Goal: Information Seeking & Learning: Learn about a topic

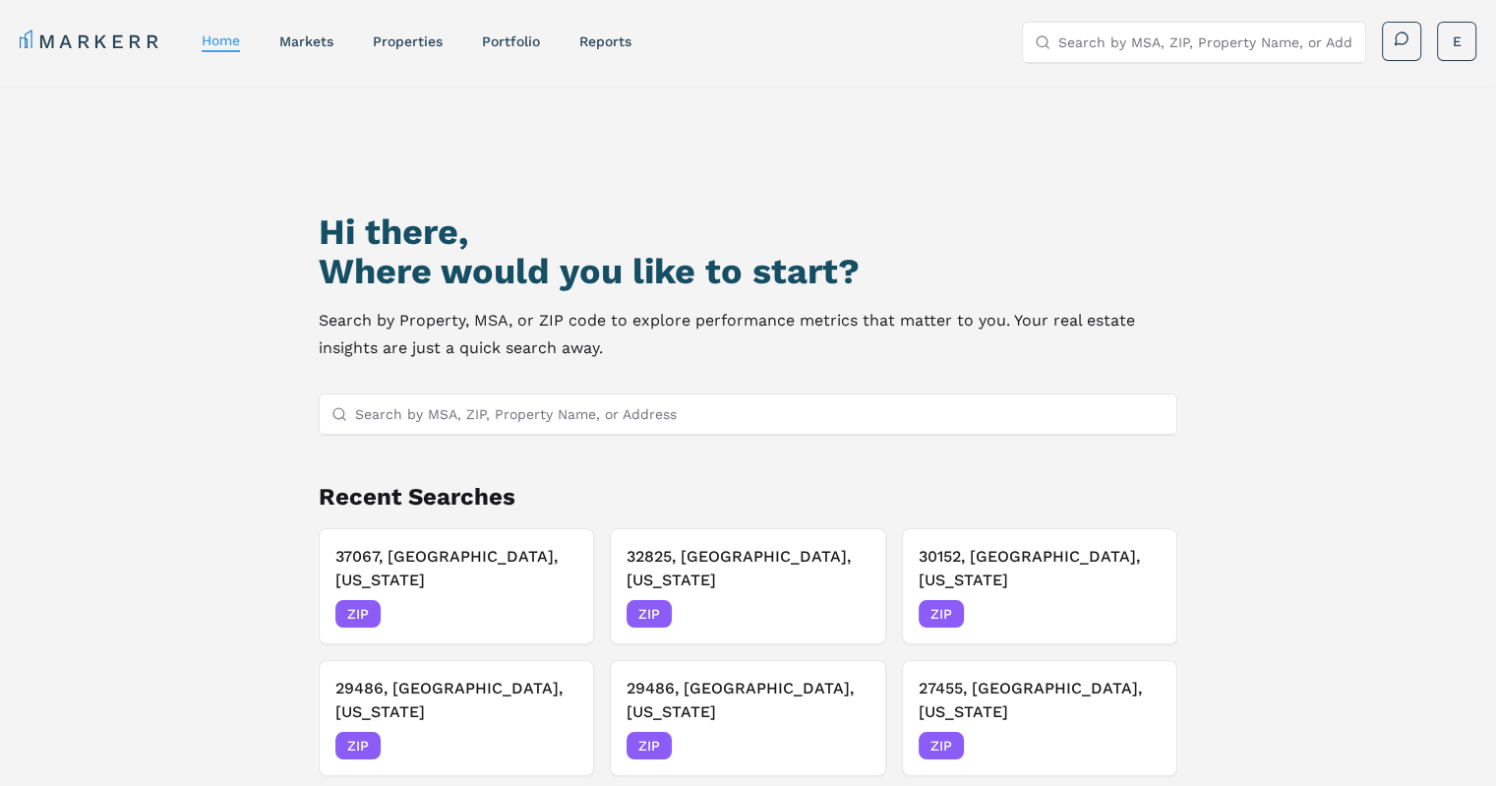
click at [459, 433] on input "Search by MSA, ZIP, Property Name, or Address" at bounding box center [760, 413] width 810 height 39
click at [454, 414] on input "Search by MSA, ZIP, Property Name, or Address" at bounding box center [760, 413] width 810 height 39
paste input "32811"
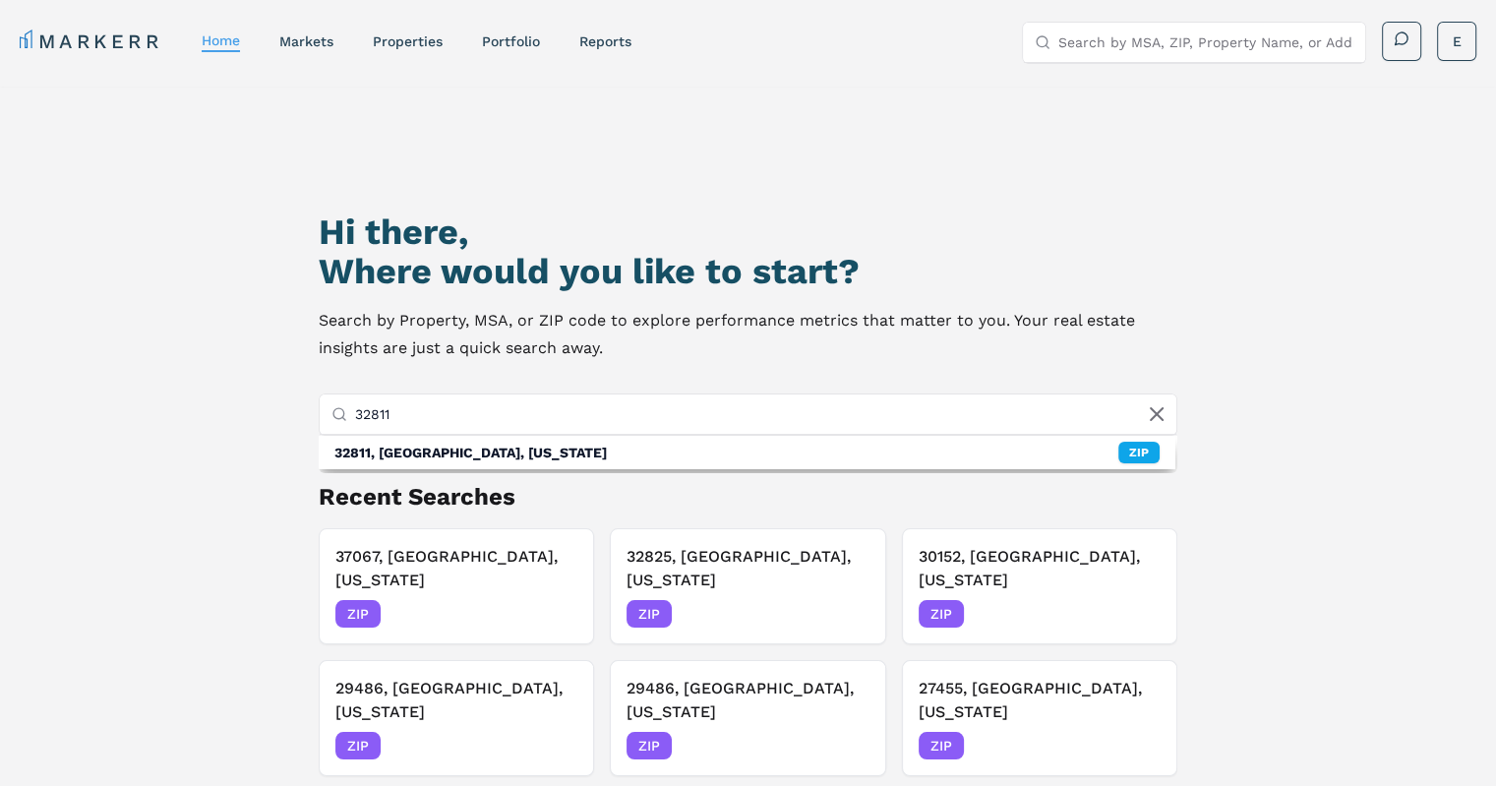
type input "32811"
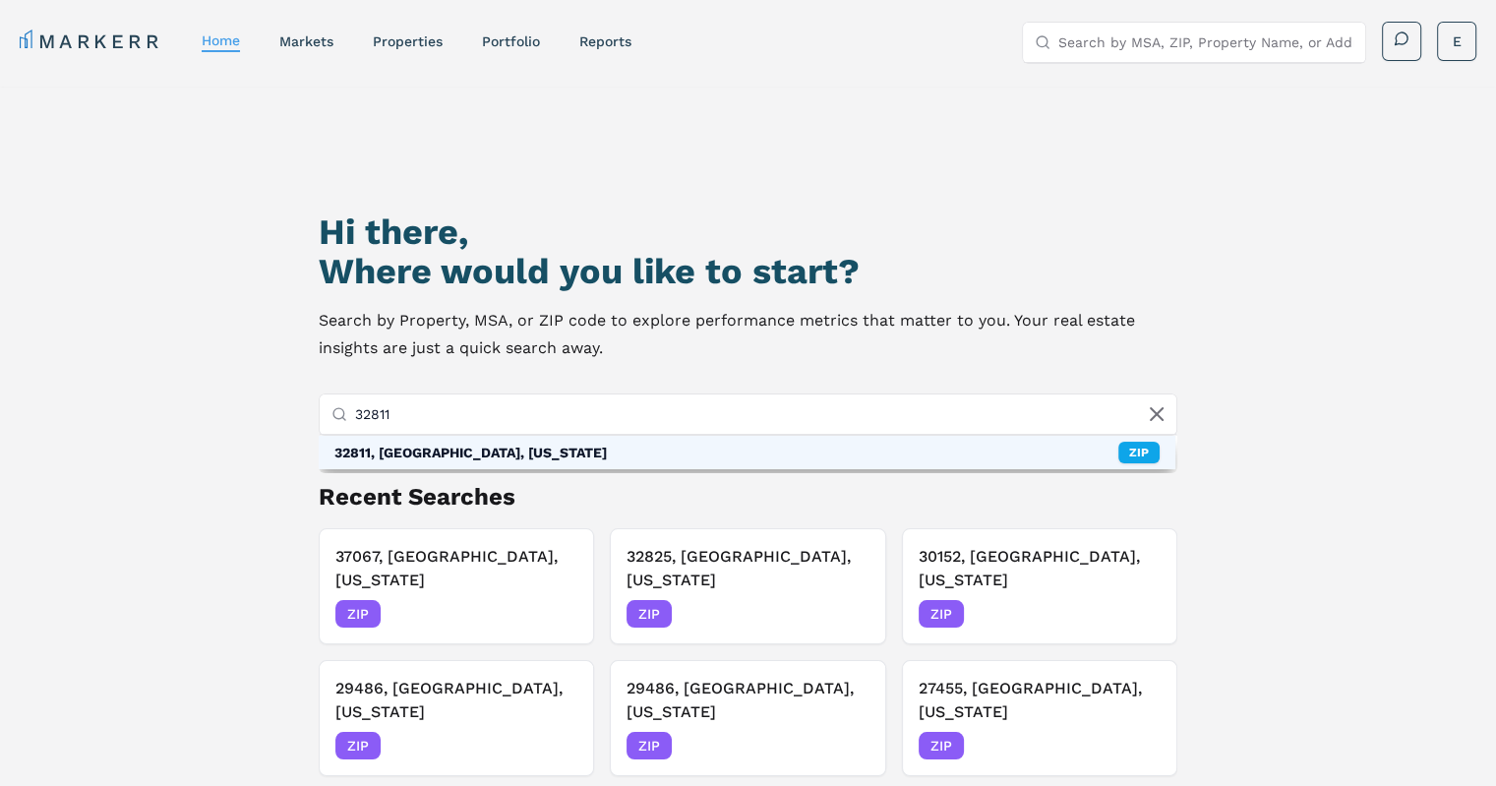
click at [432, 449] on div "32811, [GEOGRAPHIC_DATA], [US_STATE]" at bounding box center [470, 453] width 272 height 20
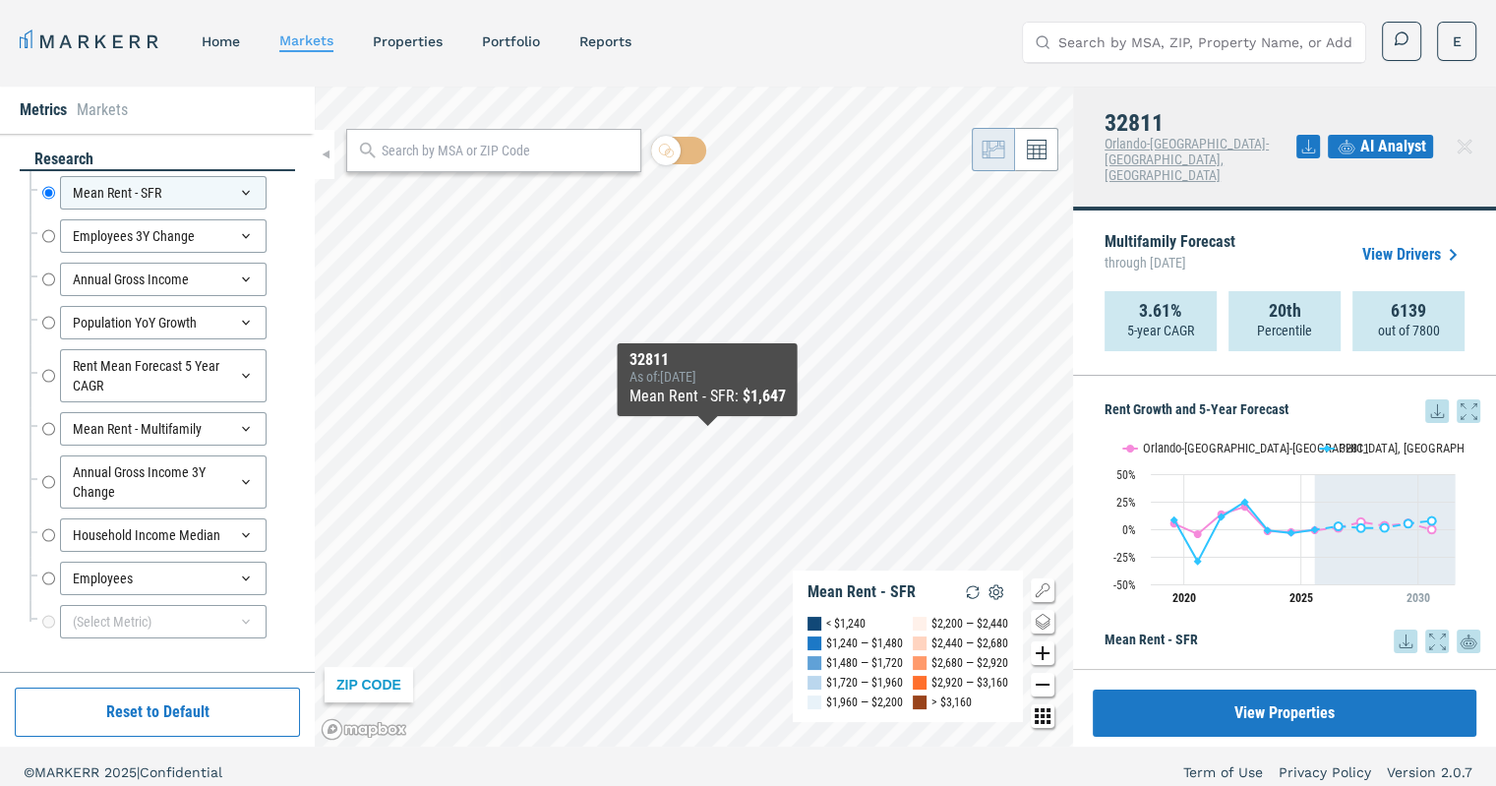
click at [756, 56] on div "MARKERR home markets properties Portfolio reports Search by MSA, ZIP, Property …" at bounding box center [748, 42] width 1457 height 40
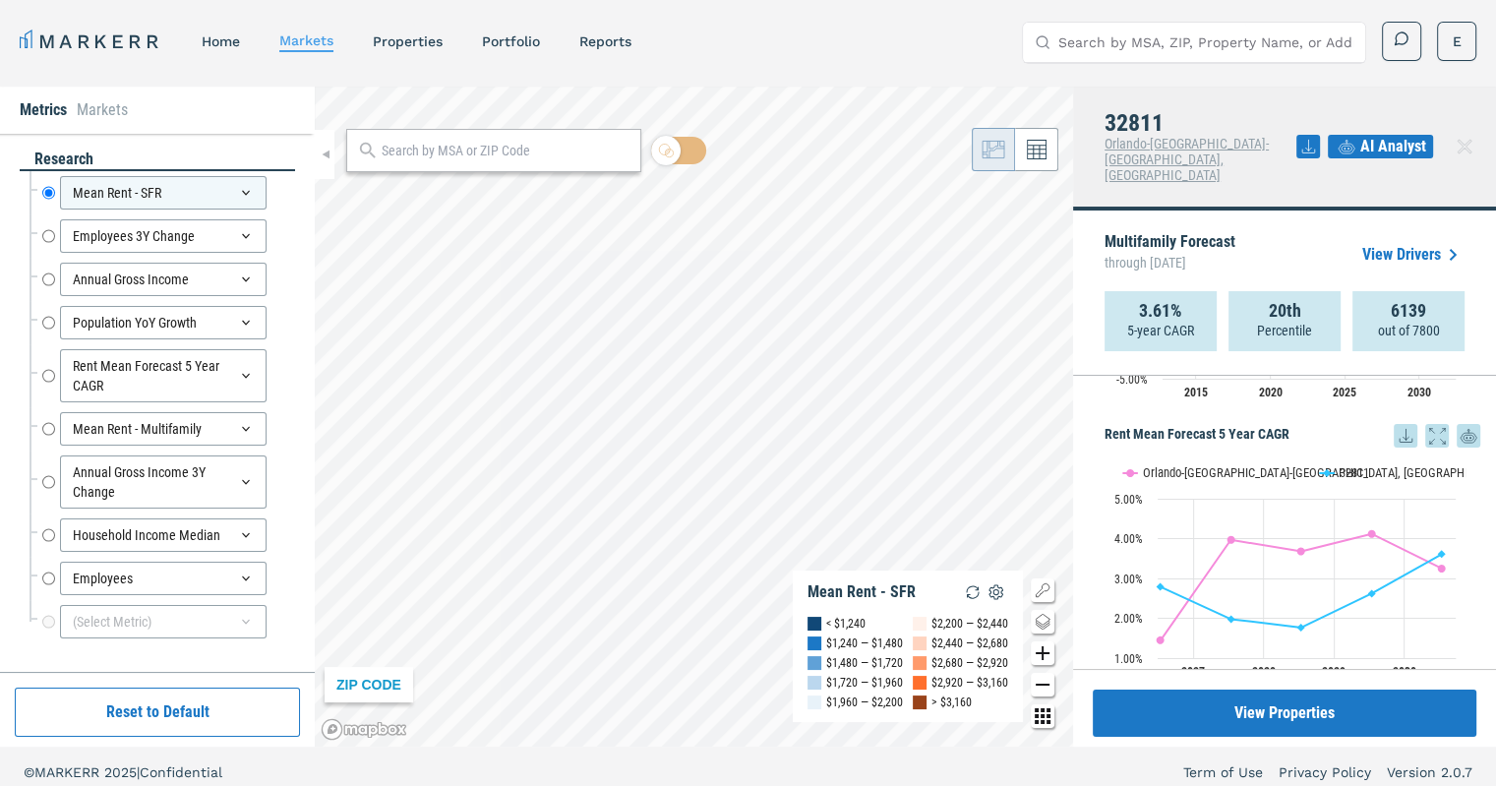
scroll to position [1321, 0]
click at [499, 163] on div at bounding box center [493, 150] width 295 height 43
click at [518, 156] on input "text" at bounding box center [506, 151] width 249 height 21
paste input "33782"
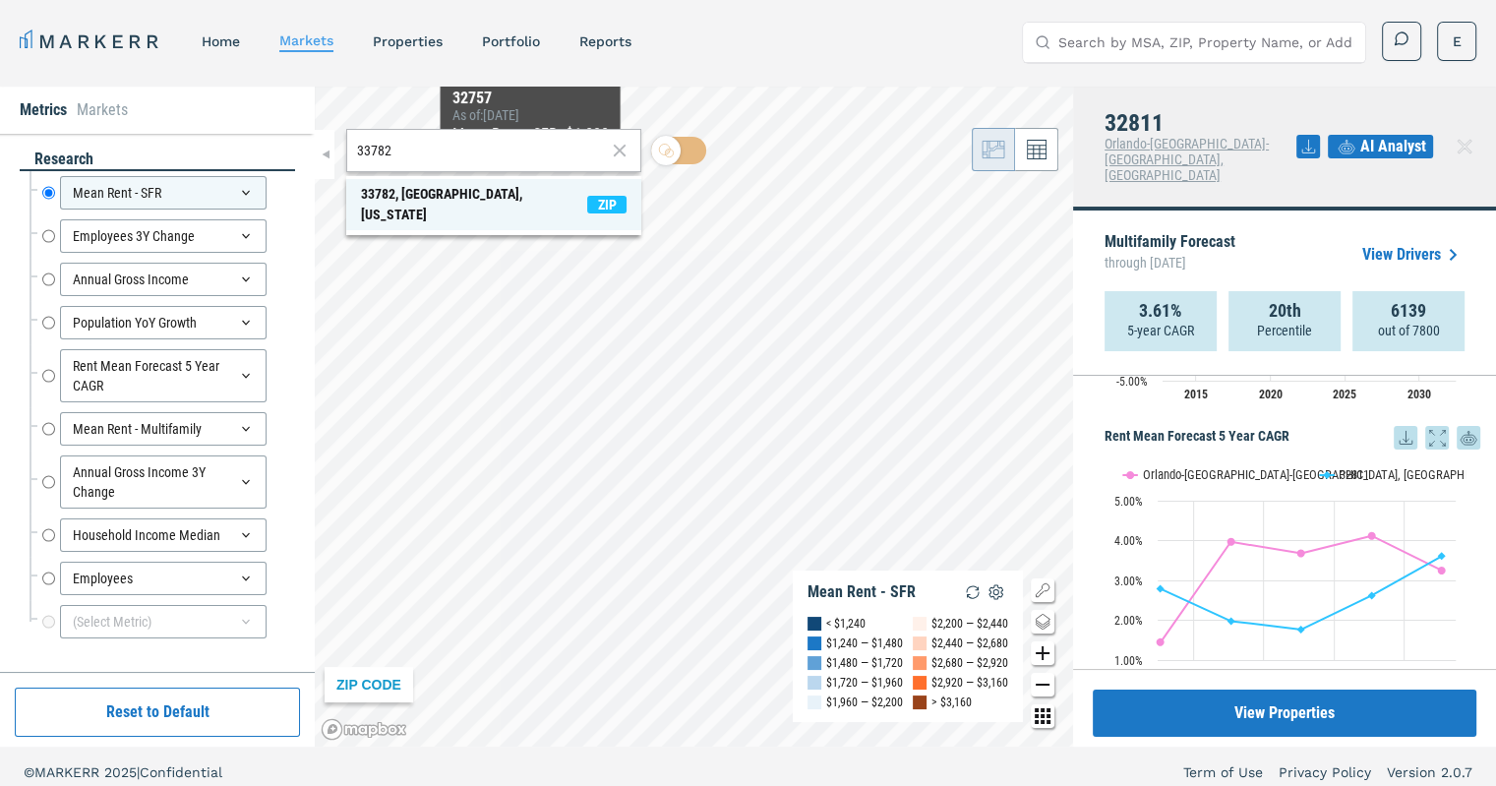
type input "33782"
click at [500, 194] on div "33782, [GEOGRAPHIC_DATA], [US_STATE]" at bounding box center [474, 204] width 226 height 41
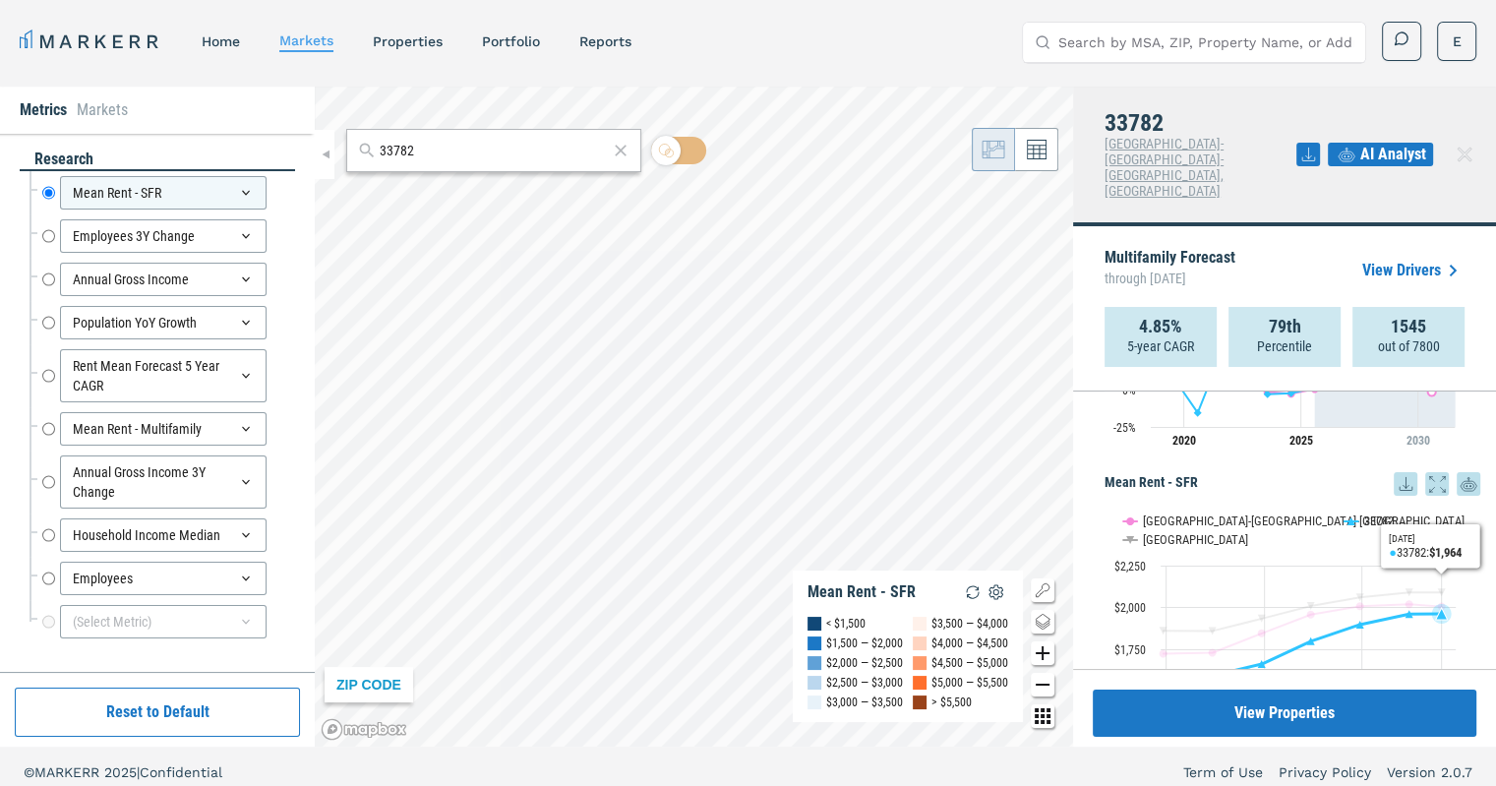
scroll to position [0, 0]
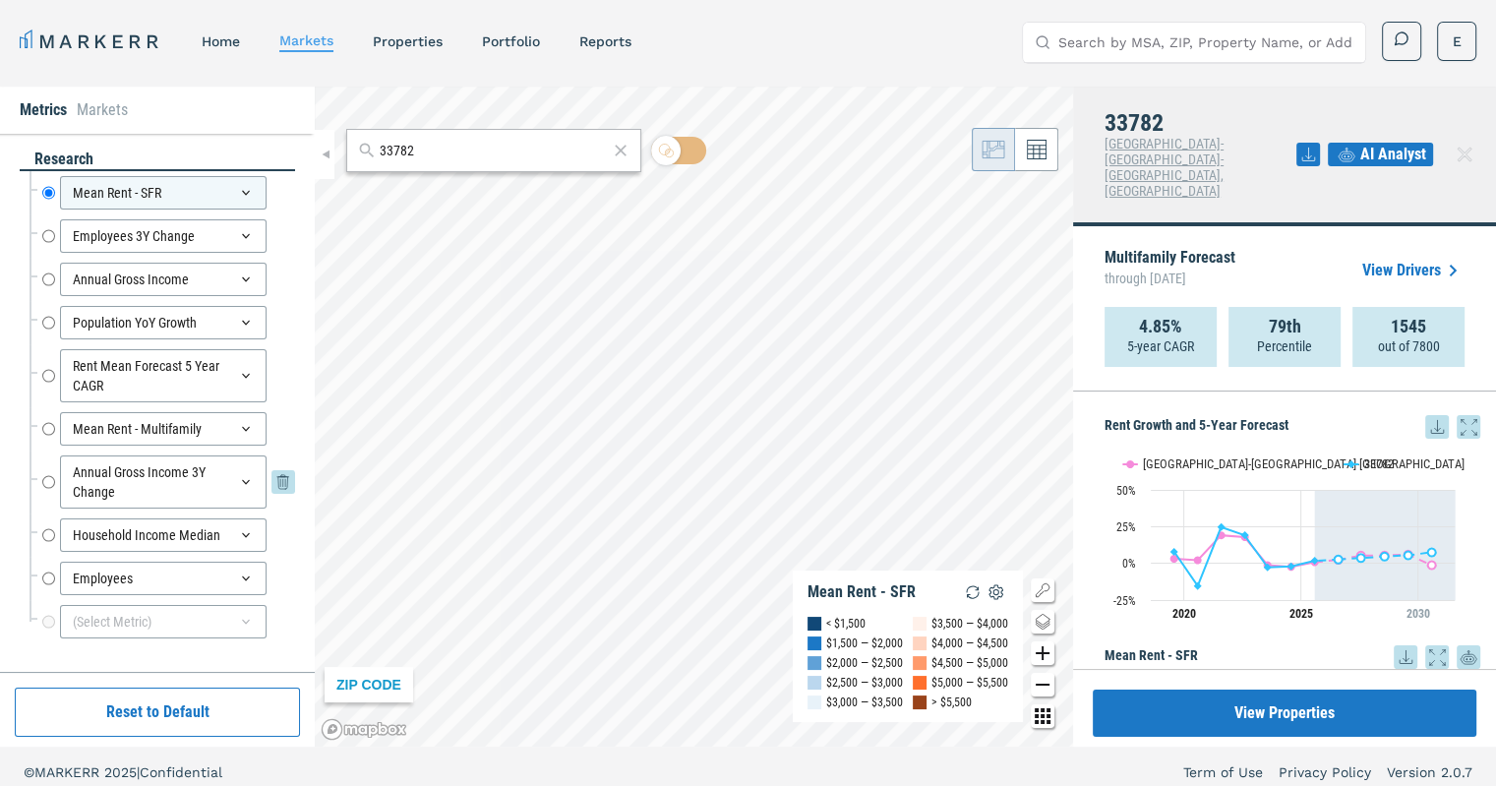
click at [44, 476] on input "Annual Gross Income 3Y Change" at bounding box center [48, 481] width 13 height 53
radio input "false"
radio input "true"
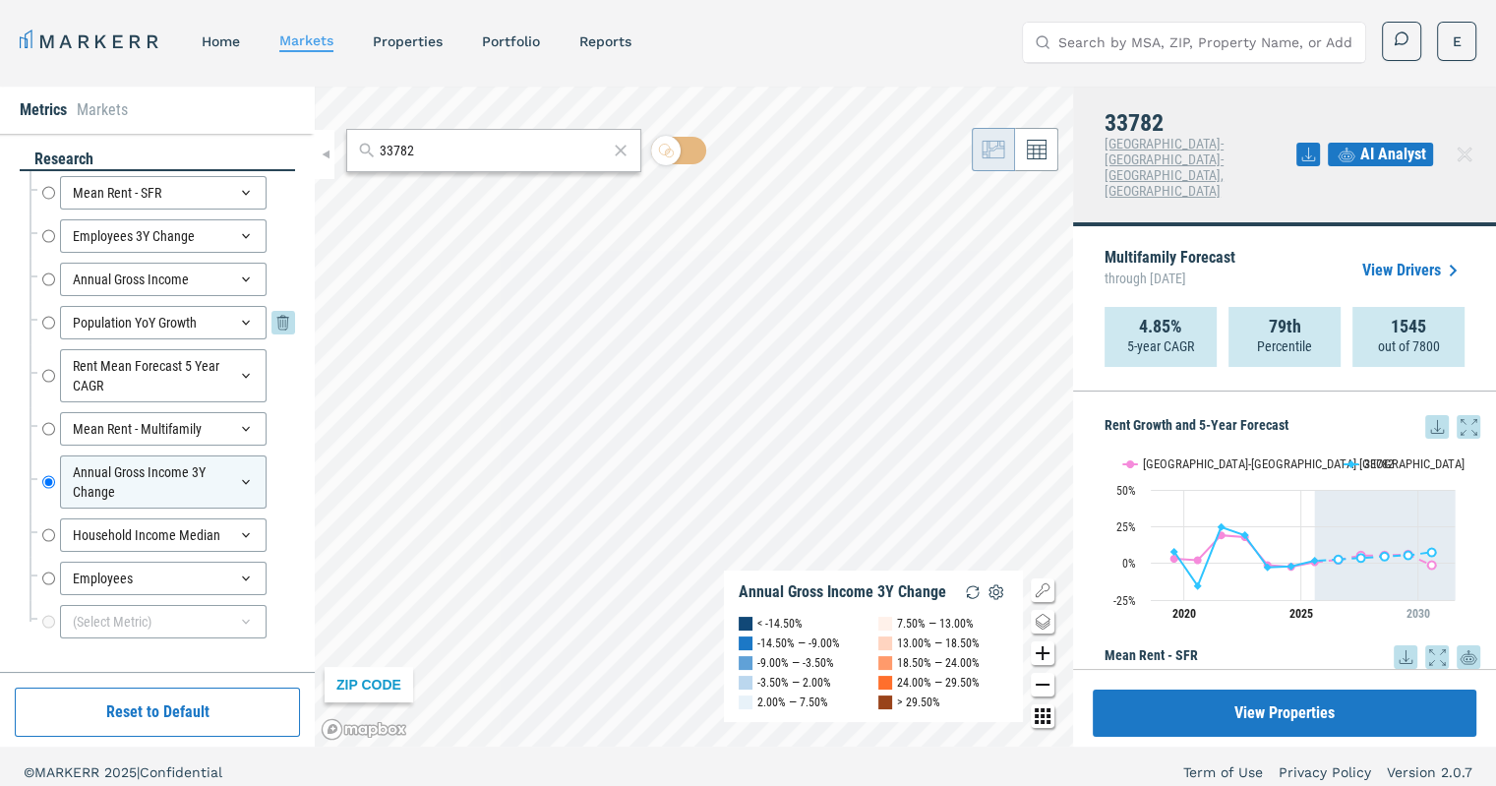
click at [47, 316] on input "Population YoY Growth" at bounding box center [48, 322] width 13 height 33
radio input "true"
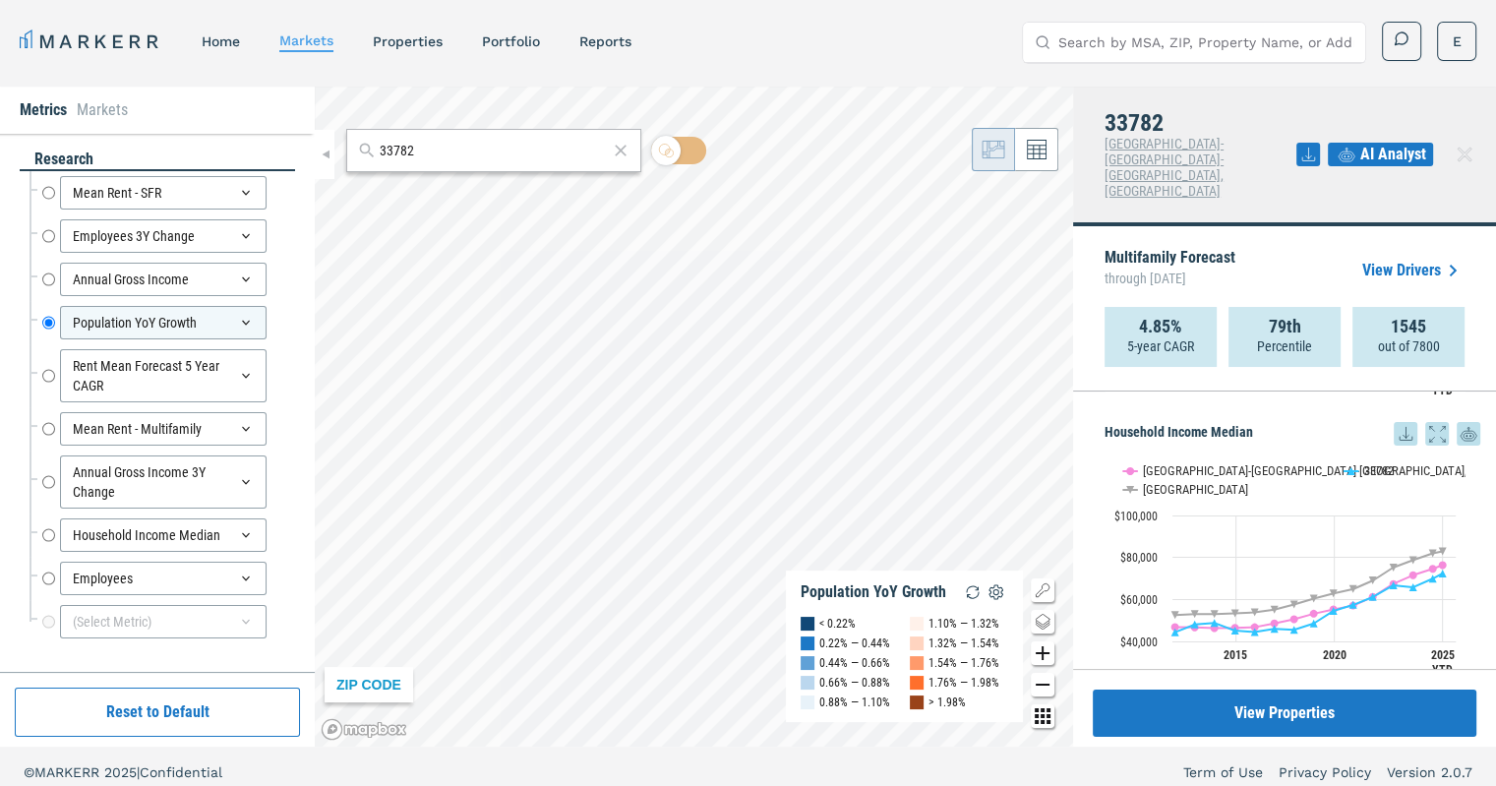
scroll to position [2199, 0]
